Goal: Transaction & Acquisition: Purchase product/service

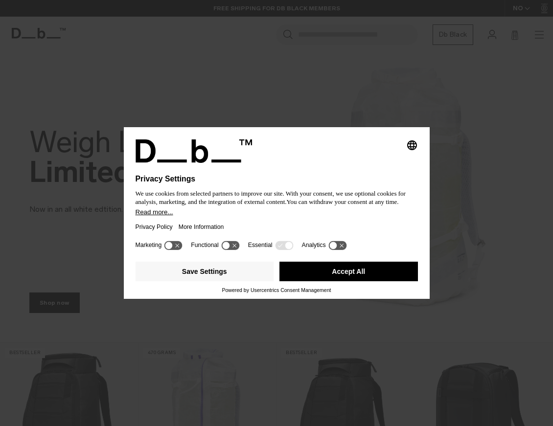
click at [361, 274] on button "Accept All" at bounding box center [348, 272] width 138 height 20
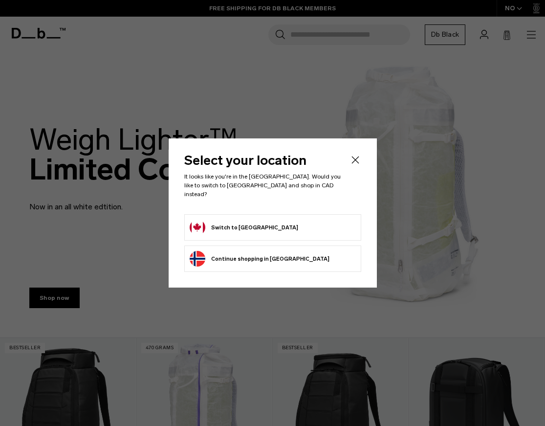
click at [247, 221] on button "Switch to [GEOGRAPHIC_DATA]" at bounding box center [244, 228] width 109 height 16
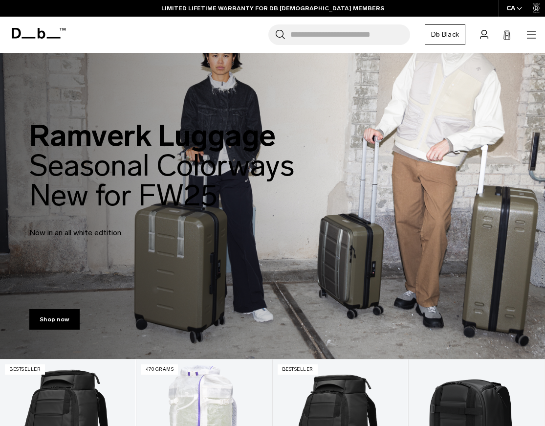
drag, startPoint x: 292, startPoint y: 345, endPoint x: 278, endPoint y: 117, distance: 228.4
click at [533, 33] on icon "button" at bounding box center [532, 35] width 12 height 12
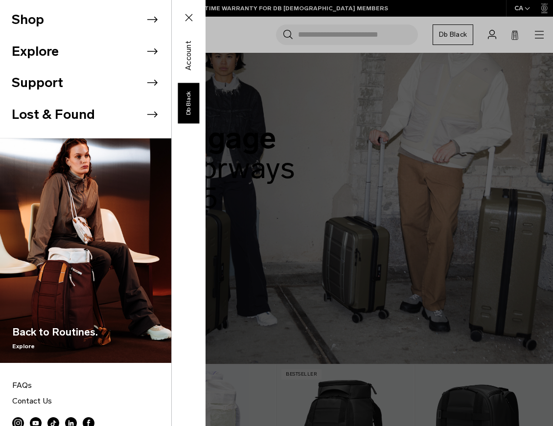
click at [145, 16] on icon at bounding box center [152, 19] width 15 height 15
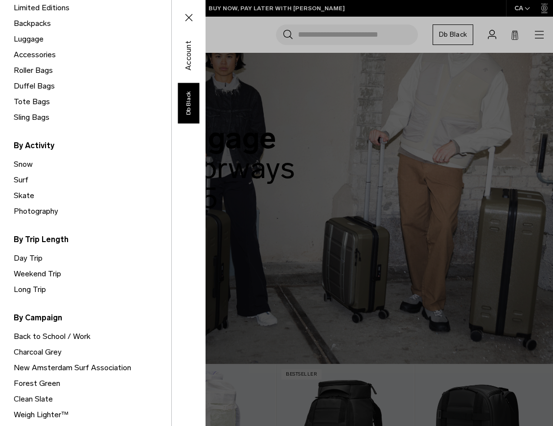
click at [28, 164] on link "Snow" at bounding box center [92, 165] width 157 height 16
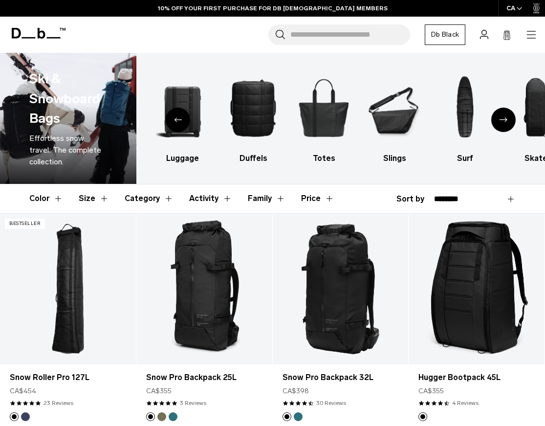
drag, startPoint x: 360, startPoint y: 369, endPoint x: 229, endPoint y: 61, distance: 334.8
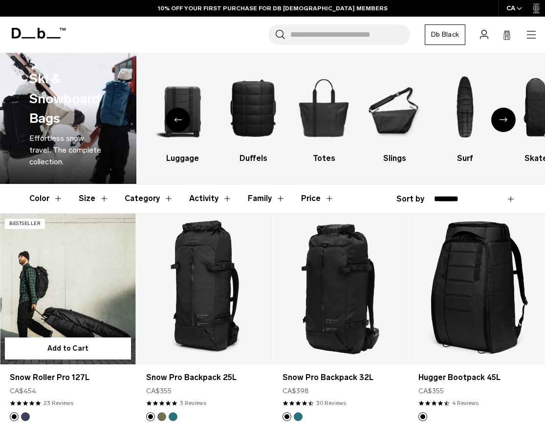
click at [65, 298] on link "Snow Roller Pro 127L" at bounding box center [68, 289] width 136 height 151
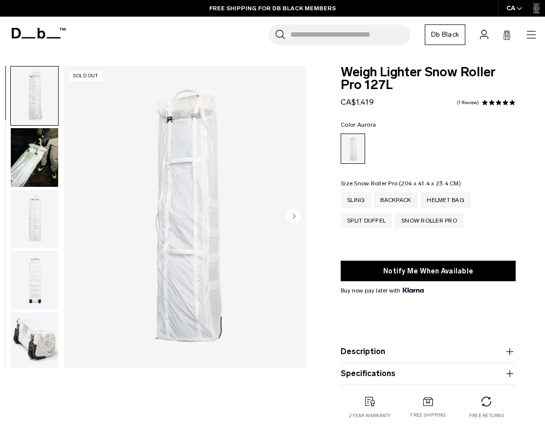
click at [438, 219] on div "Snow Roller Pro" at bounding box center [429, 221] width 68 height 16
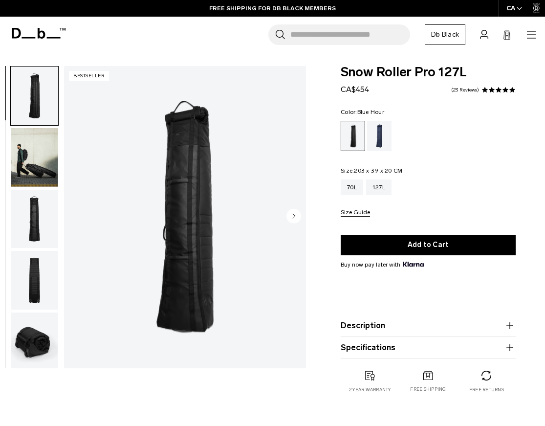
click at [379, 131] on div "Blue Hour" at bounding box center [379, 136] width 25 height 30
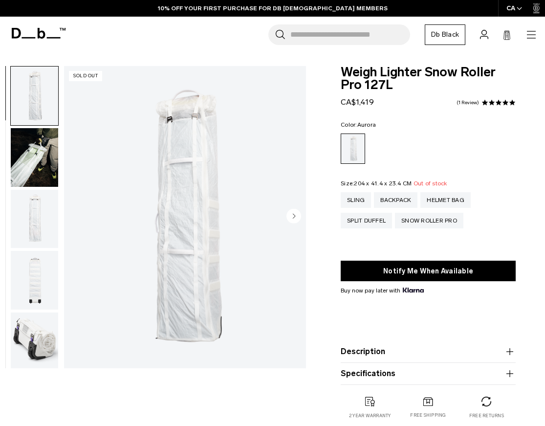
click at [33, 163] on img "button" at bounding box center [34, 157] width 47 height 59
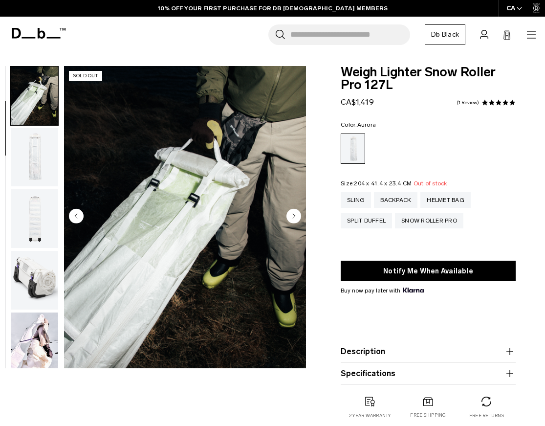
click at [34, 169] on img "button" at bounding box center [34, 157] width 47 height 59
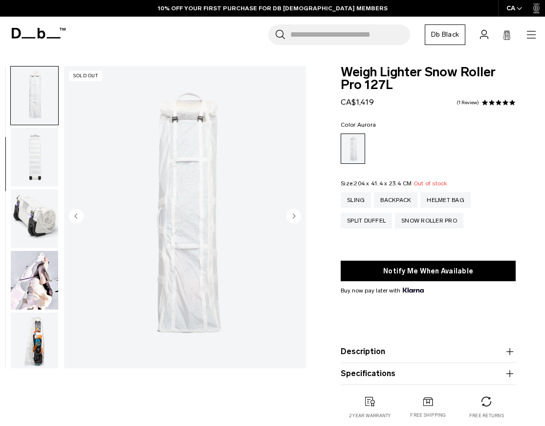
click at [34, 157] on img "button" at bounding box center [34, 157] width 47 height 59
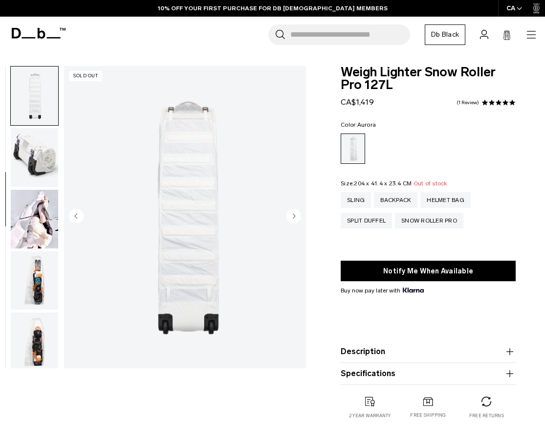
click at [34, 157] on img "button" at bounding box center [34, 157] width 47 height 59
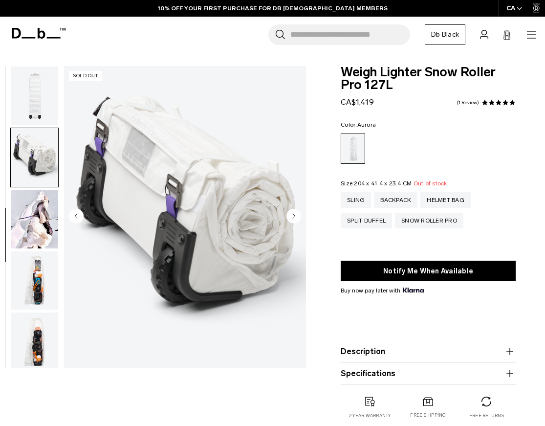
scroll to position [188, 0]
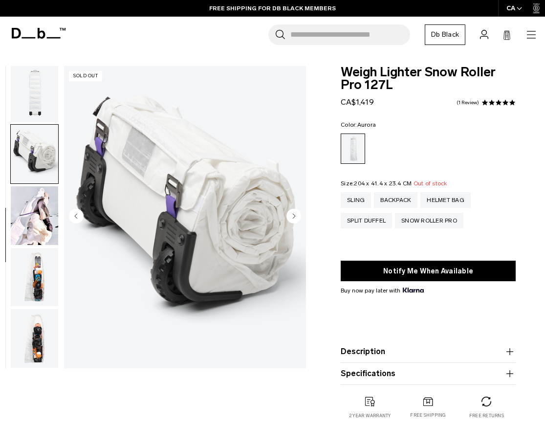
click at [39, 209] on img "button" at bounding box center [34, 215] width 47 height 59
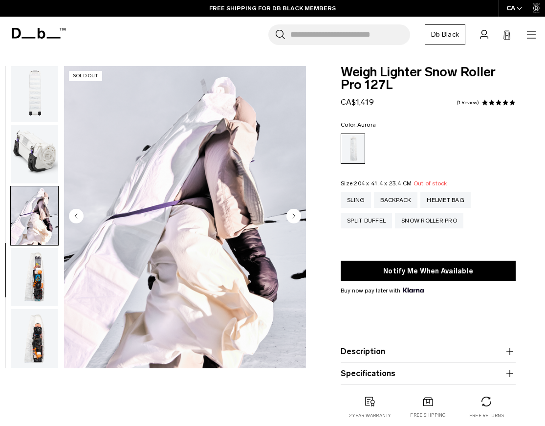
click at [29, 278] on img "button" at bounding box center [34, 277] width 47 height 59
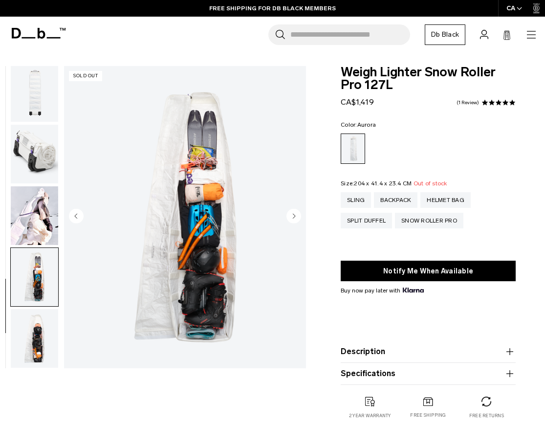
click at [33, 339] on img "button" at bounding box center [34, 338] width 47 height 59
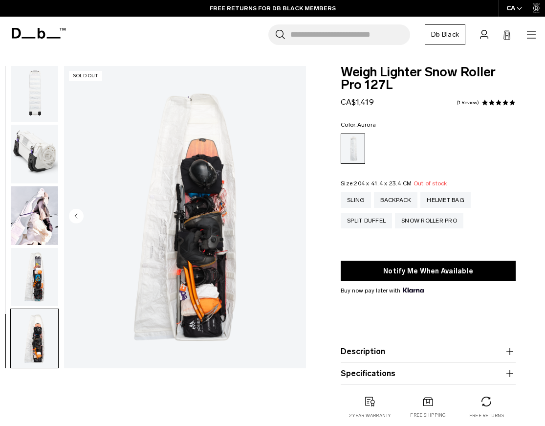
click at [510, 355] on icon "button" at bounding box center [510, 351] width 0 height 7
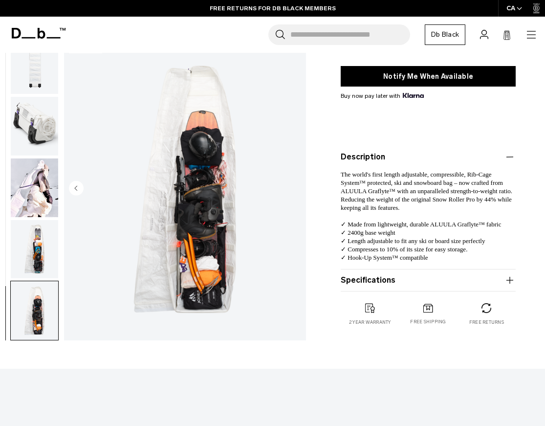
scroll to position [195, 0]
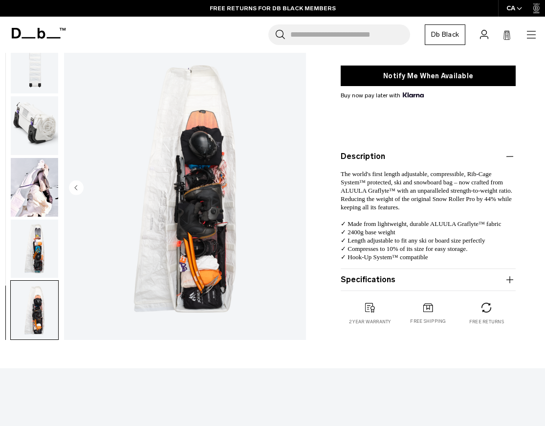
click at [439, 184] on span "The world's first length adjustable, compressible, Rib-Cage System™ protected, …" at bounding box center [427, 182] width 173 height 24
click at [420, 184] on span "The world's first length adjustable, compressible, Rib-Cage System™ protected, …" at bounding box center [427, 182] width 173 height 24
click at [423, 190] on span "The world's first length adjustable, compressible, Rib-Cage System™ protected, …" at bounding box center [427, 182] width 173 height 24
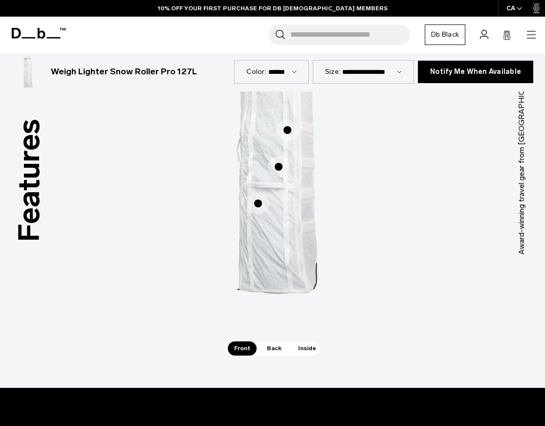
scroll to position [635, 0]
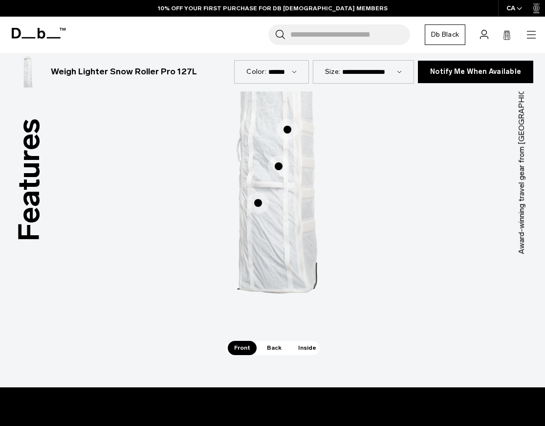
click at [271, 347] on span "Back" at bounding box center [274, 348] width 27 height 14
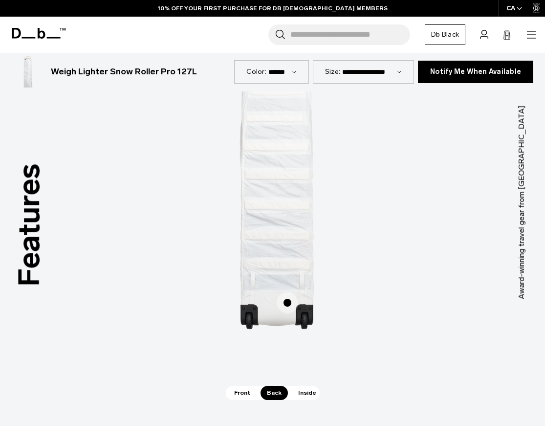
click at [284, 303] on span "2 / 3" at bounding box center [288, 303] width 22 height 22
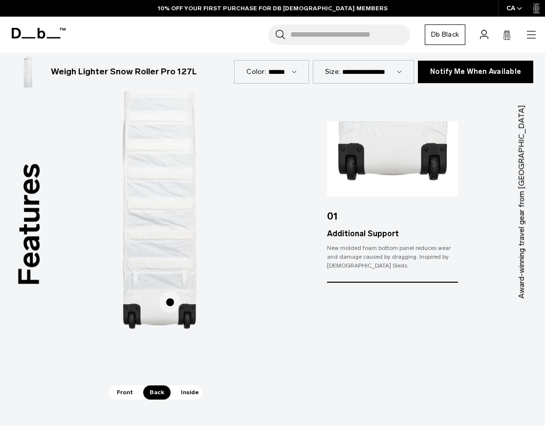
click at [187, 390] on span "Inside" at bounding box center [190, 392] width 31 height 14
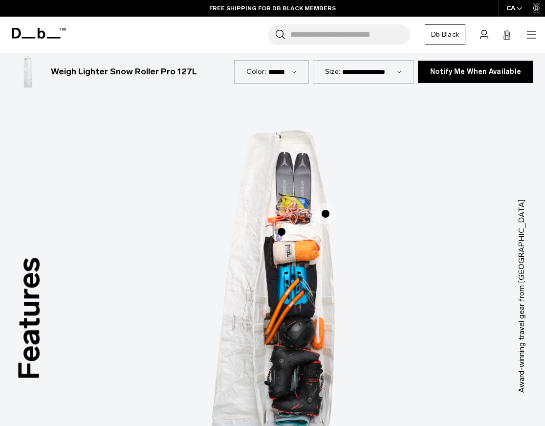
click at [327, 213] on span "3 / 3" at bounding box center [326, 214] width 22 height 22
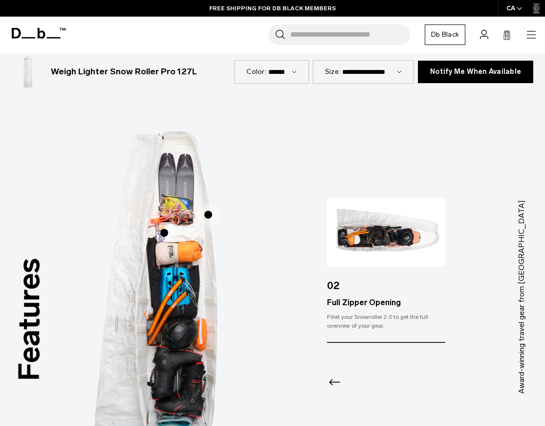
scroll to position [495, 0]
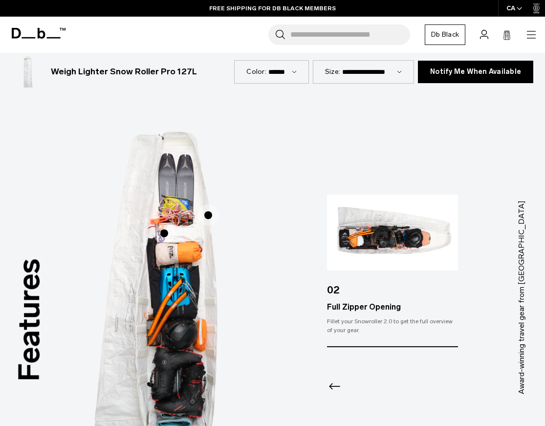
click at [165, 234] on span "3 / 3" at bounding box center [165, 234] width 22 height 22
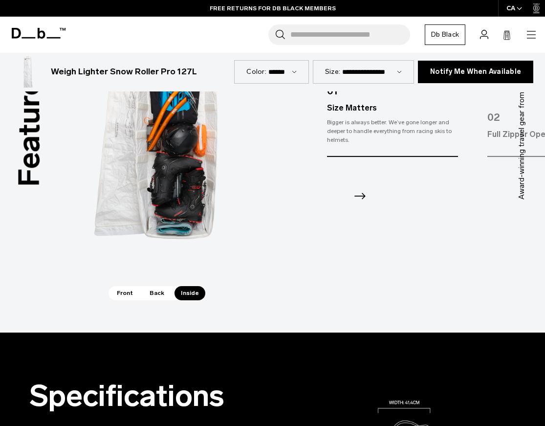
scroll to position [691, 0]
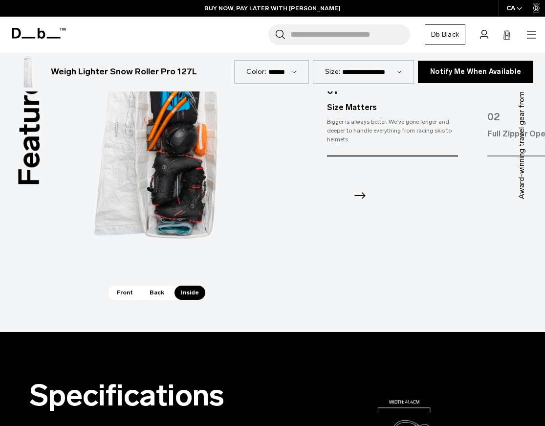
click at [118, 297] on span "Front" at bounding box center [125, 293] width 29 height 14
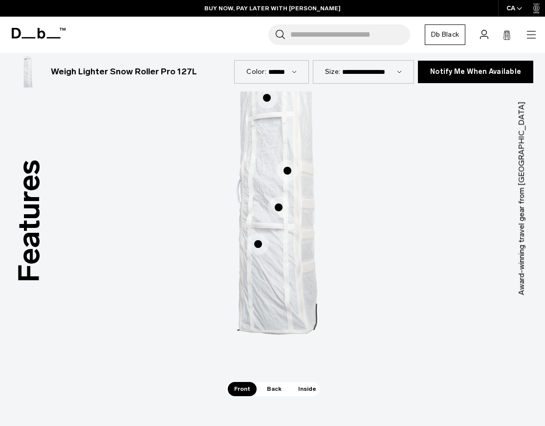
scroll to position [593, 0]
click at [259, 248] on span "1 / 3" at bounding box center [258, 245] width 22 height 22
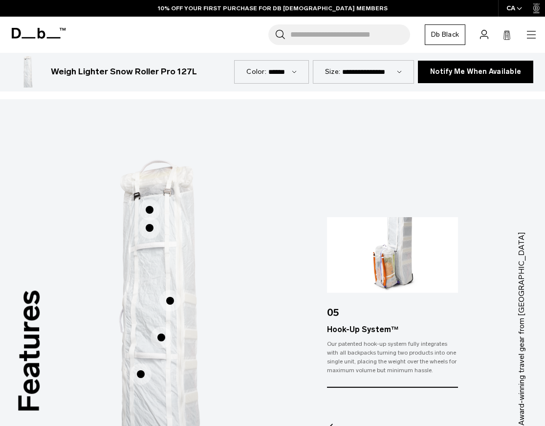
click at [163, 331] on span "1 / 3" at bounding box center [162, 338] width 22 height 22
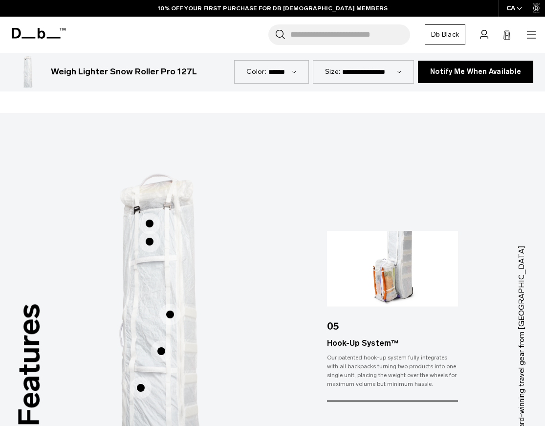
click at [163, 351] on span "1 / 3" at bounding box center [162, 351] width 22 height 22
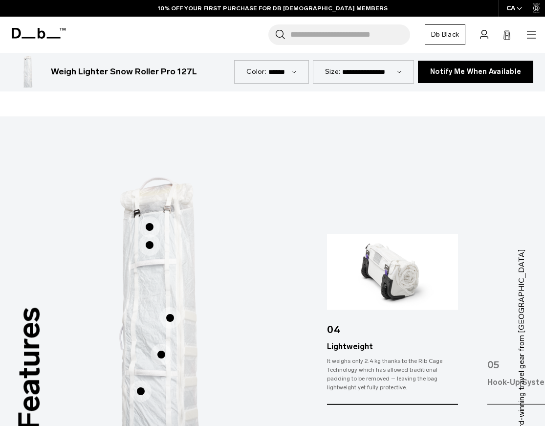
scroll to position [447, 0]
click at [169, 319] on span "1 / 3" at bounding box center [170, 319] width 22 height 22
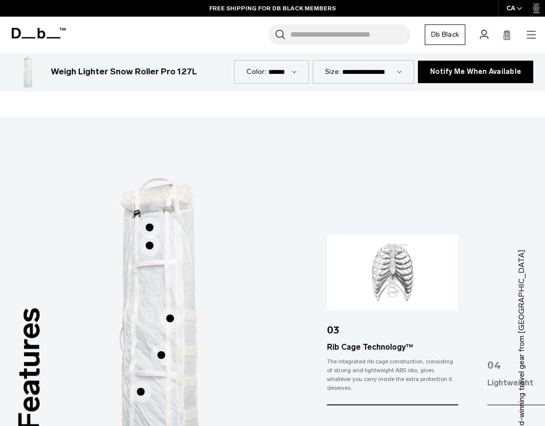
click at [149, 248] on span "1 / 3" at bounding box center [150, 246] width 22 height 22
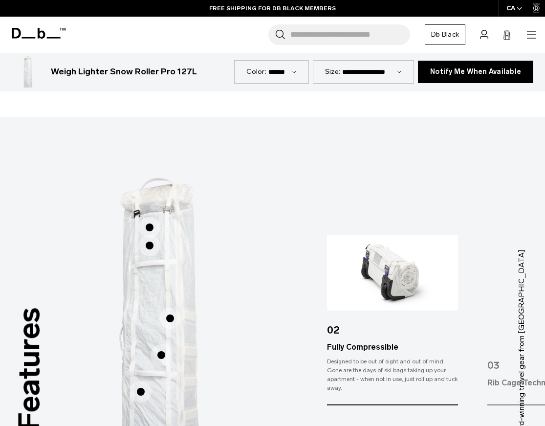
click at [149, 227] on span "1 / 3" at bounding box center [150, 228] width 22 height 22
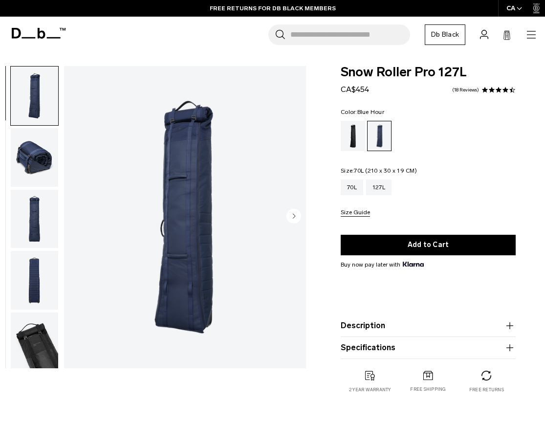
click at [350, 191] on div "70L" at bounding box center [352, 187] width 22 height 16
